Goal: Information Seeking & Learning: Check status

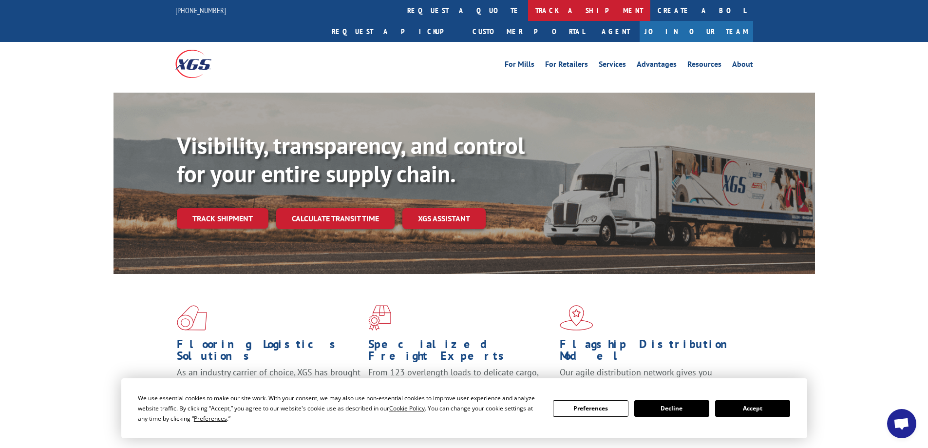
click at [528, 6] on link "track a shipment" at bounding box center [589, 10] width 122 height 21
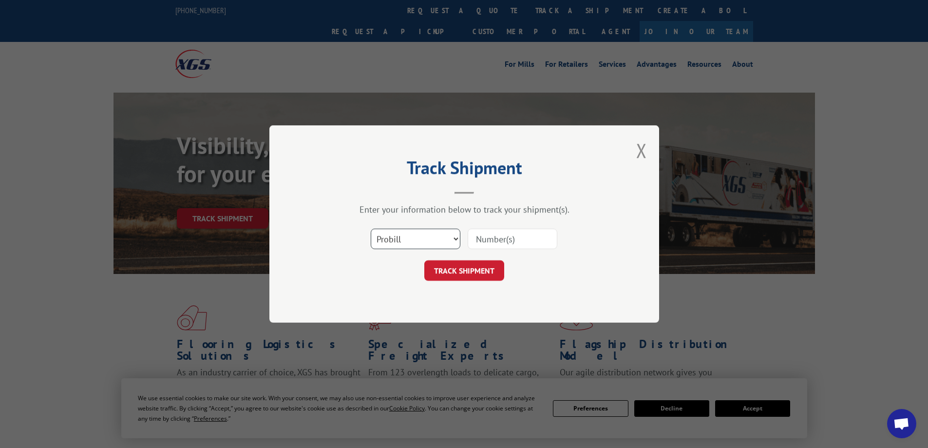
click at [419, 237] on select "Select category... Probill BOL PO" at bounding box center [416, 238] width 90 height 20
click at [371, 228] on select "Select category... Probill BOL PO" at bounding box center [416, 238] width 90 height 20
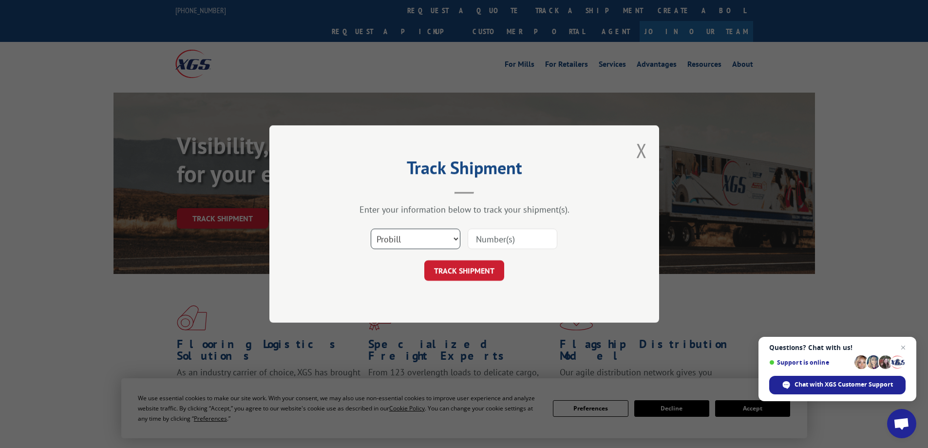
click at [388, 241] on select "Select category... Probill BOL PO" at bounding box center [416, 238] width 90 height 20
select select "bol"
click at [371, 228] on select "Select category... Probill BOL PO" at bounding box center [416, 238] width 90 height 20
click at [475, 243] on input at bounding box center [512, 238] width 90 height 20
paste input "6006813"
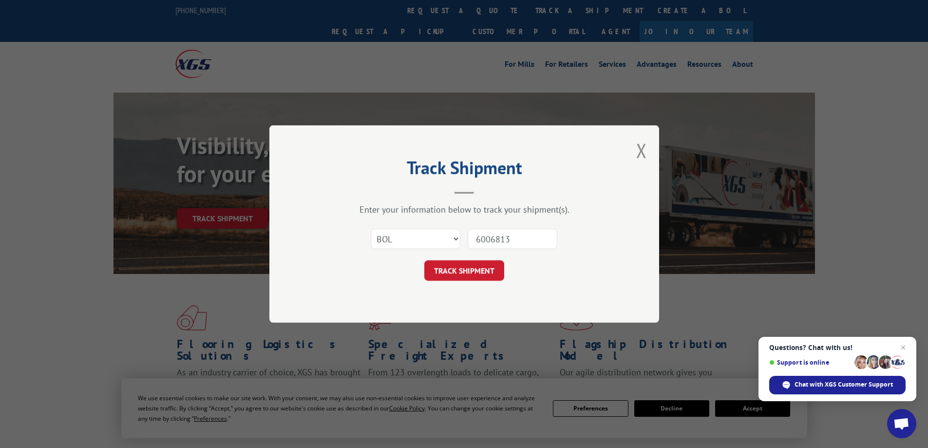
type input "6006813"
click at [424, 260] on button "TRACK SHIPMENT" at bounding box center [464, 270] width 80 height 20
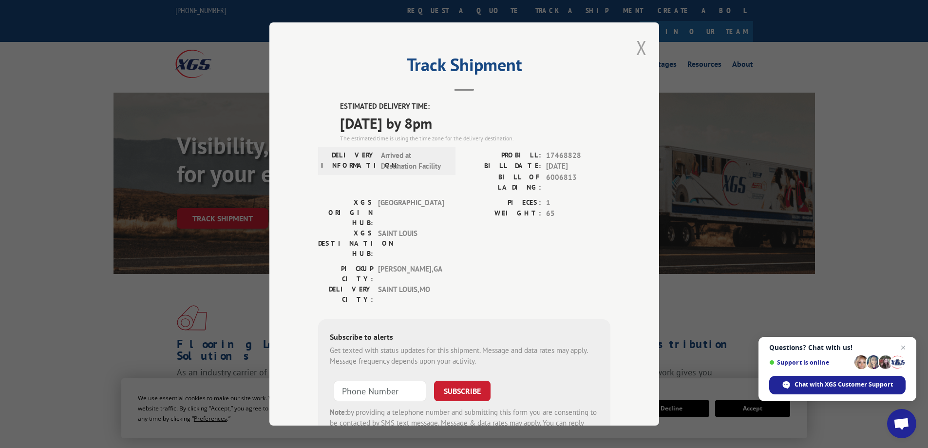
click at [639, 45] on button "Close modal" at bounding box center [641, 48] width 11 height 26
